Goal: Task Accomplishment & Management: Use online tool/utility

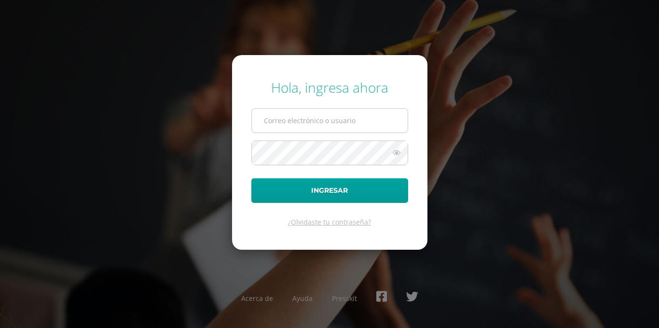
click at [313, 108] on form "Hola, ingresa ahora Ingresar ¿Olvidaste tu contraseña?" at bounding box center [329, 152] width 195 height 194
click at [312, 119] on input "text" at bounding box center [330, 121] width 156 height 24
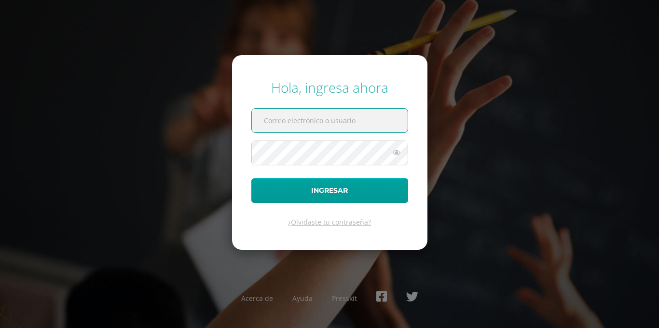
type input "[EMAIL_ADDRESS][PERSON_NAME][DOMAIN_NAME]"
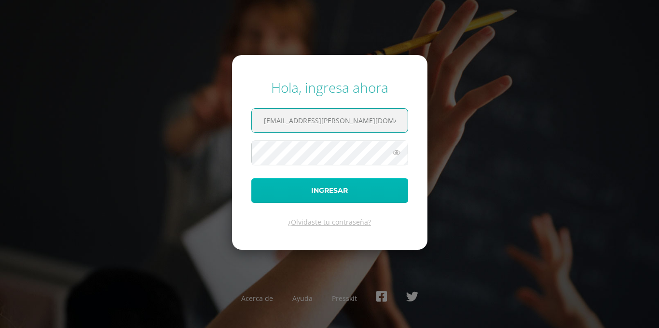
click at [347, 181] on button "Ingresar" at bounding box center [329, 190] width 157 height 25
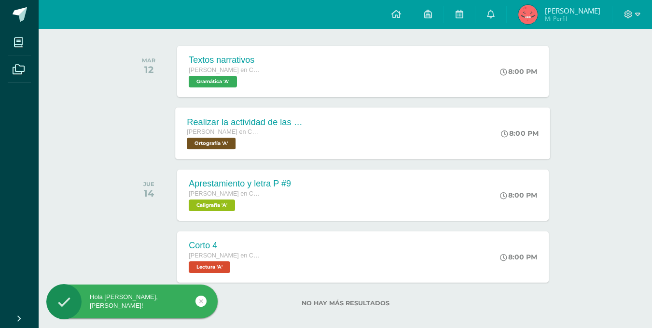
scroll to position [154, 0]
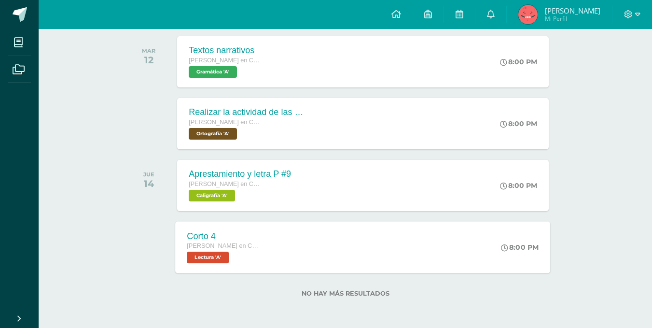
click at [250, 246] on span "Quinto Bachillerato en CCLL en Diseño Grafico" at bounding box center [223, 245] width 73 height 7
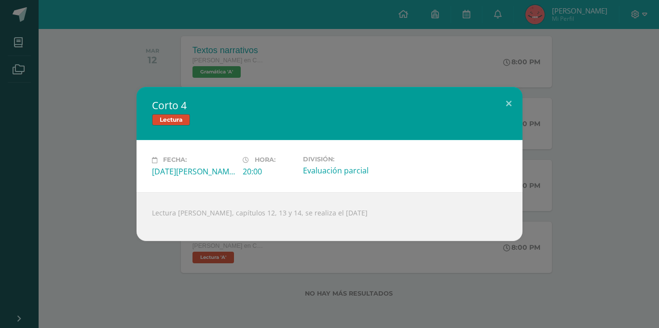
click at [127, 197] on div "Corto 4 Lectura Fecha: Jueves 14 de Agosto Hora: 20:00 División: Evaluación par…" at bounding box center [330, 164] width 652 height 154
